Goal: Information Seeking & Learning: Check status

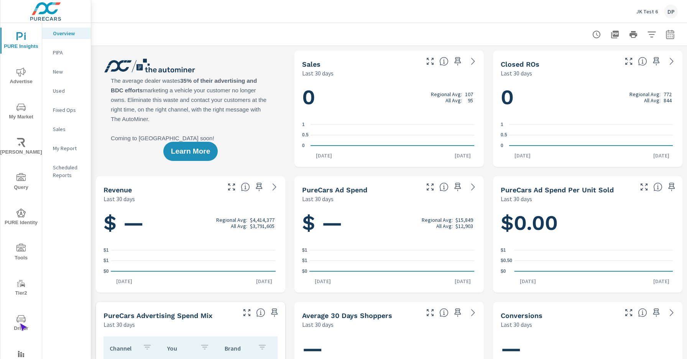
click at [20, 324] on span "Driver" at bounding box center [21, 323] width 37 height 19
